Goal: Task Accomplishment & Management: Manage account settings

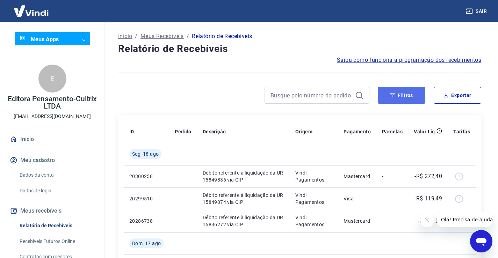
click at [405, 98] on button "Filtros" at bounding box center [402, 95] width 48 height 17
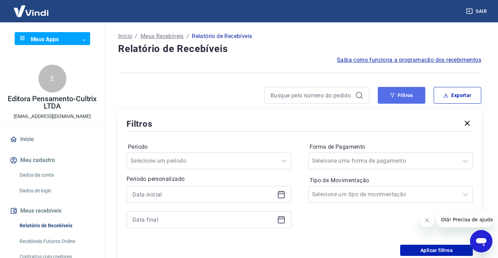
click at [404, 93] on button "Filtros" at bounding box center [402, 95] width 48 height 17
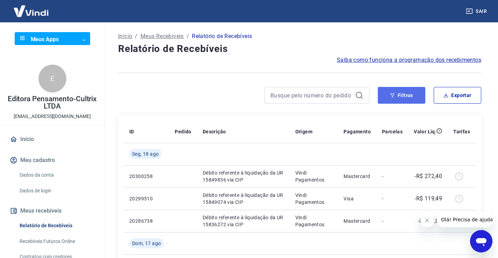
click at [397, 96] on button "Filtros" at bounding box center [402, 95] width 48 height 17
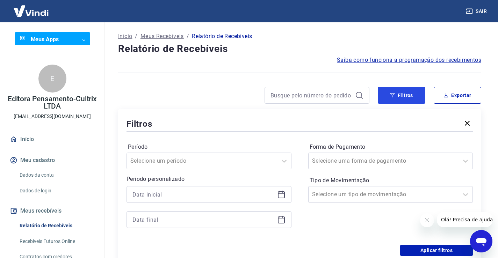
scroll to position [70, 0]
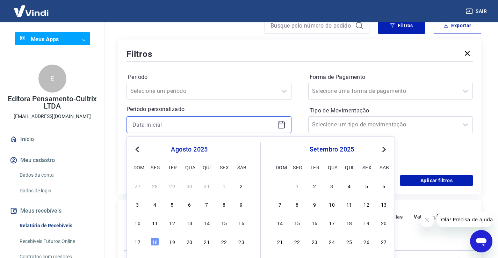
click at [183, 126] on input at bounding box center [203, 124] width 142 height 10
click at [210, 226] on div "14" at bounding box center [207, 223] width 8 height 8
type input "14/08/2025"
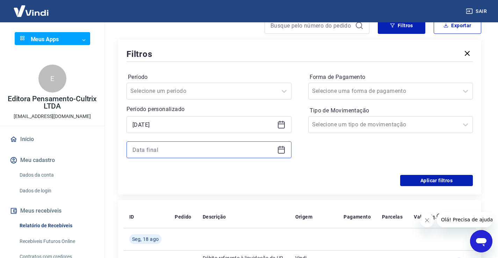
click at [191, 147] on input at bounding box center [203, 150] width 142 height 10
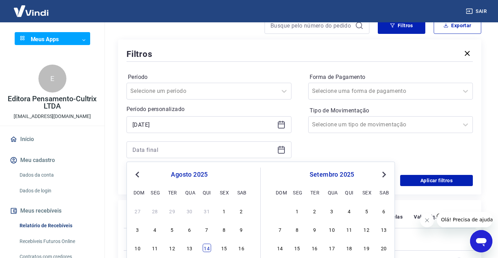
click at [206, 248] on div "14" at bounding box center [207, 248] width 8 height 8
type input "14/08/2025"
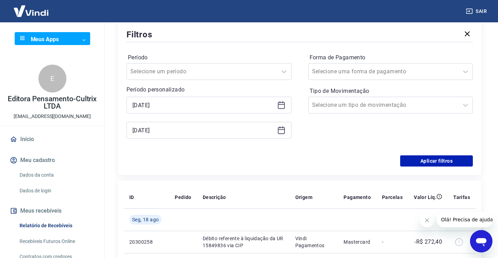
scroll to position [105, 0]
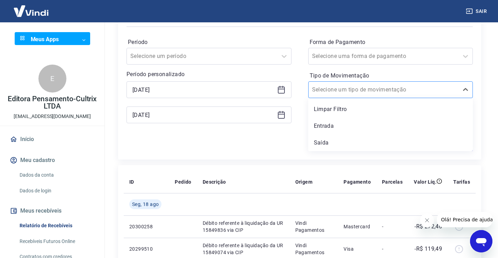
click at [332, 89] on input "Tipo de Movimentação" at bounding box center [347, 90] width 71 height 8
click at [321, 141] on div "Saída" at bounding box center [390, 143] width 165 height 14
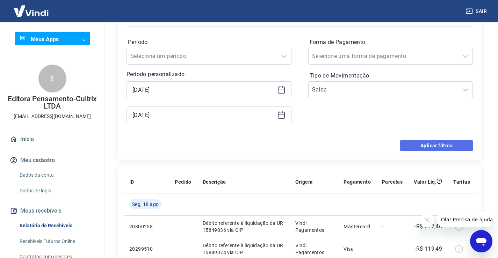
click at [416, 143] on button "Aplicar filtros" at bounding box center [436, 145] width 73 height 11
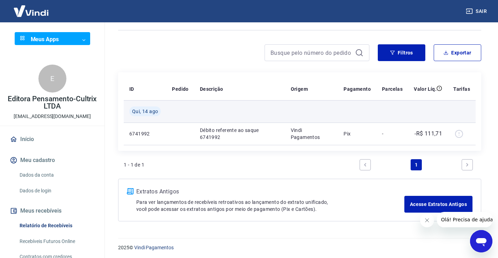
scroll to position [44, 0]
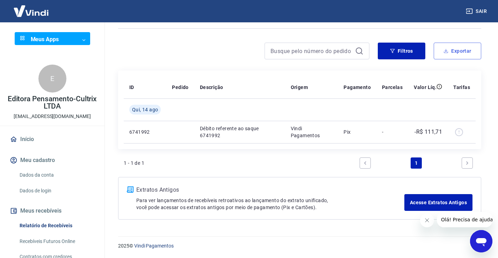
click at [464, 51] on button "Exportar" at bounding box center [458, 51] width 48 height 17
type input "14/08/2025"
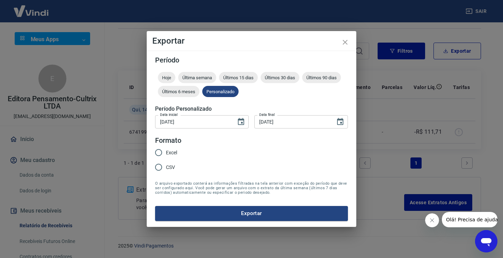
click at [159, 150] on input "Excel" at bounding box center [158, 152] width 15 height 15
radio input "true"
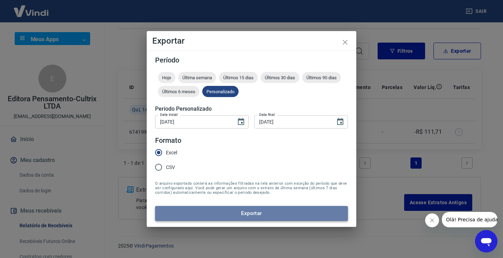
click at [247, 213] on button "Exportar" at bounding box center [251, 213] width 193 height 15
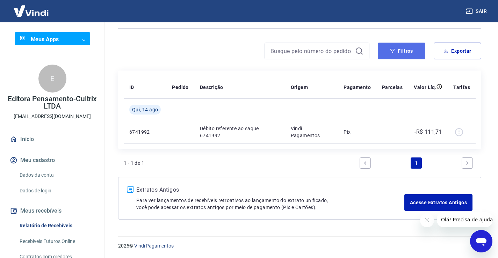
click at [402, 48] on button "Filtros" at bounding box center [402, 51] width 48 height 17
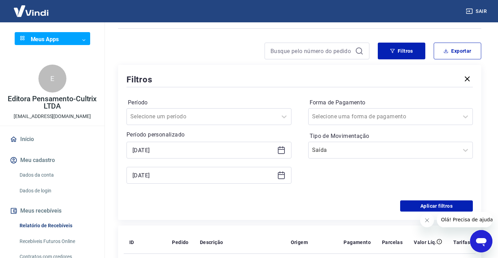
click at [278, 151] on icon at bounding box center [281, 150] width 7 height 7
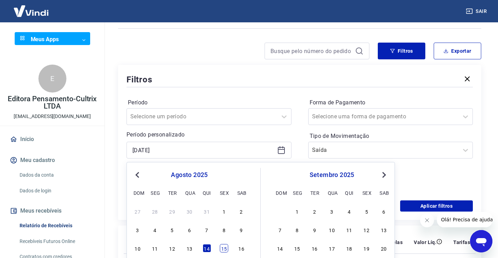
click at [225, 250] on div "15" at bounding box center [224, 248] width 8 height 8
type input "15/08/2025"
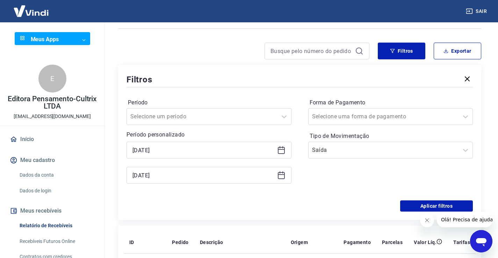
click at [279, 177] on icon at bounding box center [281, 175] width 8 height 8
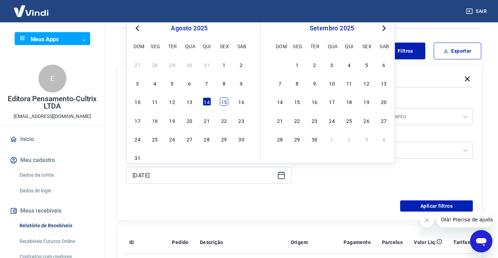
click at [225, 101] on div "15" at bounding box center [224, 101] width 8 height 8
type input "15/08/2025"
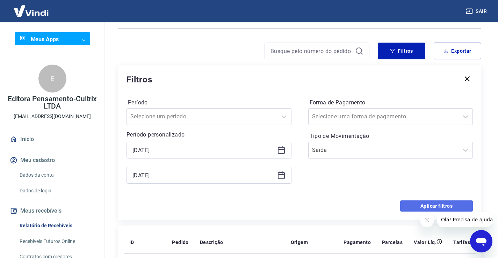
click at [424, 208] on button "Aplicar filtros" at bounding box center [436, 206] width 73 height 11
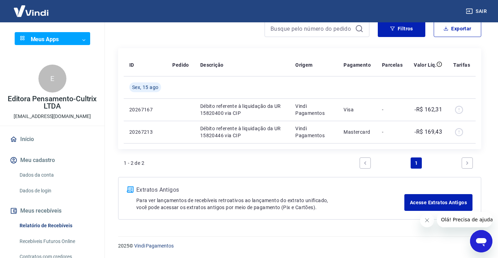
scroll to position [32, 0]
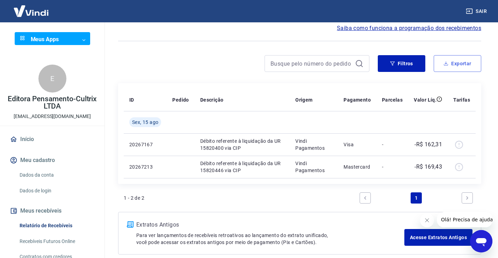
click at [464, 61] on button "Exportar" at bounding box center [458, 63] width 48 height 17
type input "15/08/2025"
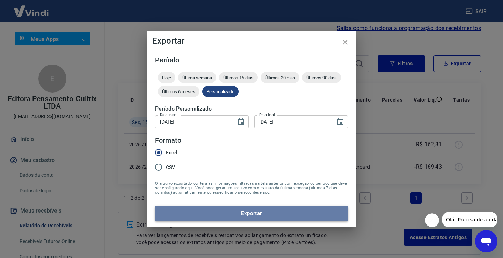
click at [257, 212] on button "Exportar" at bounding box center [251, 213] width 193 height 15
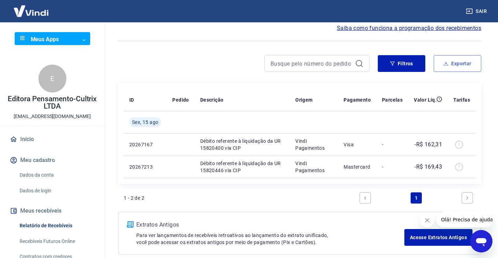
click at [467, 61] on button "Exportar" at bounding box center [458, 63] width 48 height 17
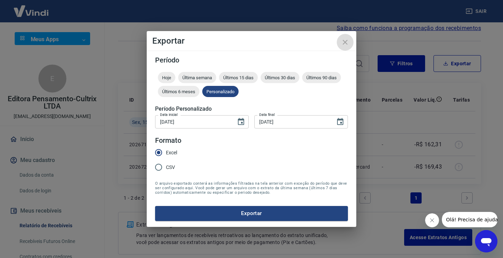
click at [347, 44] on icon "close" at bounding box center [345, 42] width 5 height 5
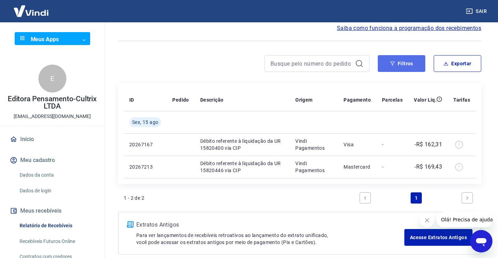
click at [401, 65] on button "Filtros" at bounding box center [402, 63] width 48 height 17
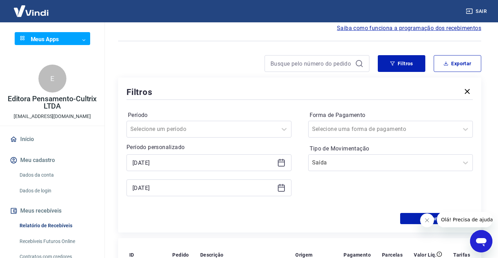
click at [280, 163] on icon at bounding box center [281, 163] width 8 height 8
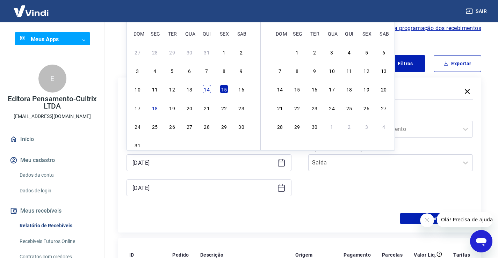
click at [208, 89] on div "14" at bounding box center [207, 89] width 8 height 8
type input "14/08/2025"
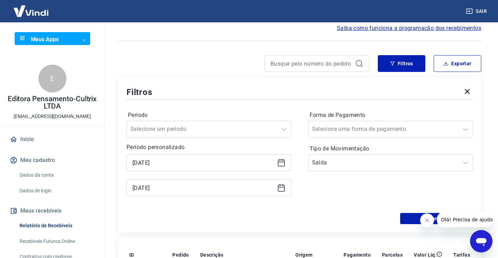
click at [280, 189] on icon at bounding box center [281, 188] width 8 height 8
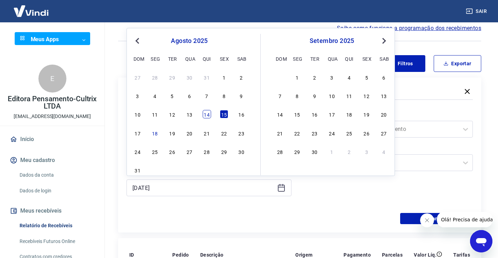
click at [207, 115] on div "14" at bounding box center [207, 114] width 8 height 8
type input "14/08/2025"
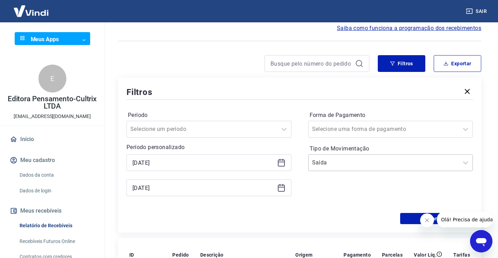
scroll to position [67, 0]
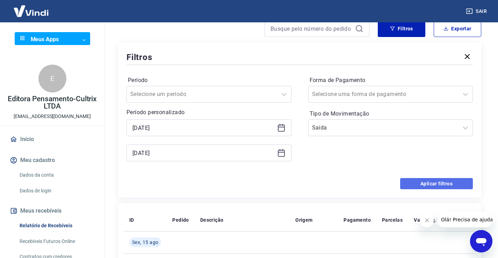
click at [434, 181] on button "Aplicar filtros" at bounding box center [436, 183] width 73 height 11
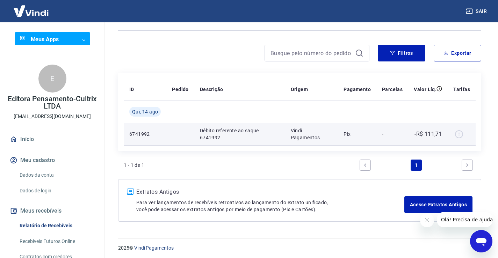
scroll to position [44, 0]
